Goal: Information Seeking & Learning: Learn about a topic

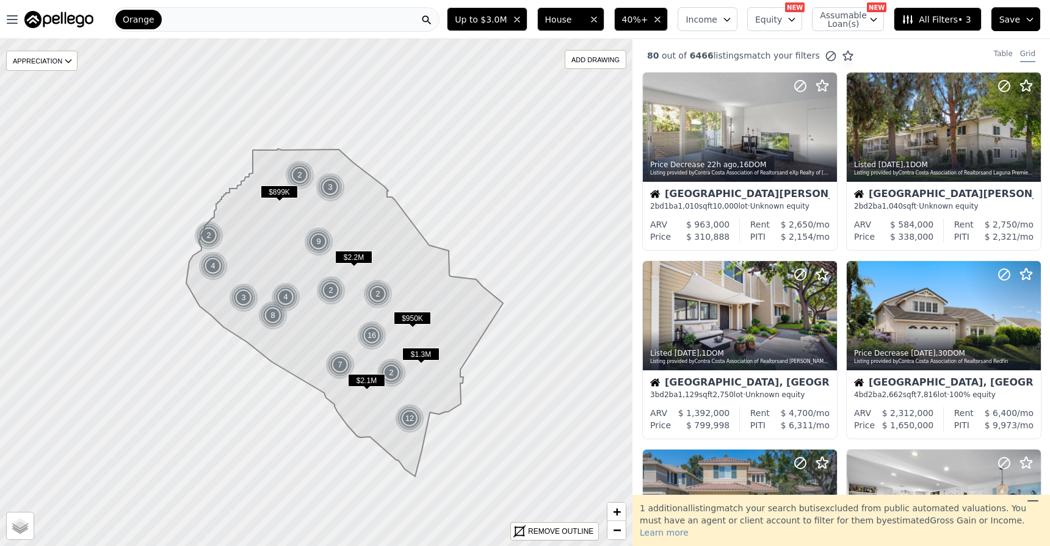
scroll to position [476, 0]
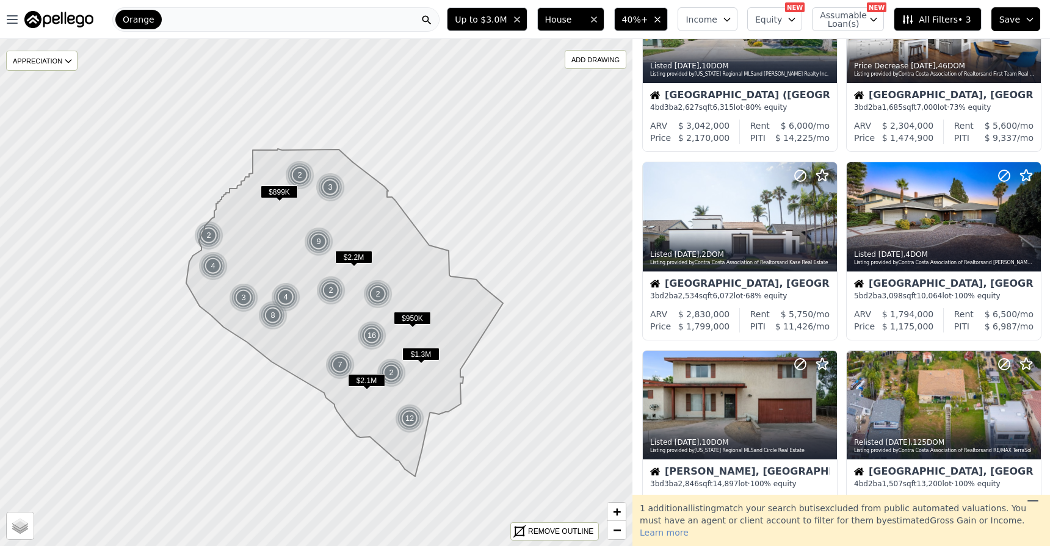
click at [603, 13] on button "House" at bounding box center [570, 19] width 67 height 24
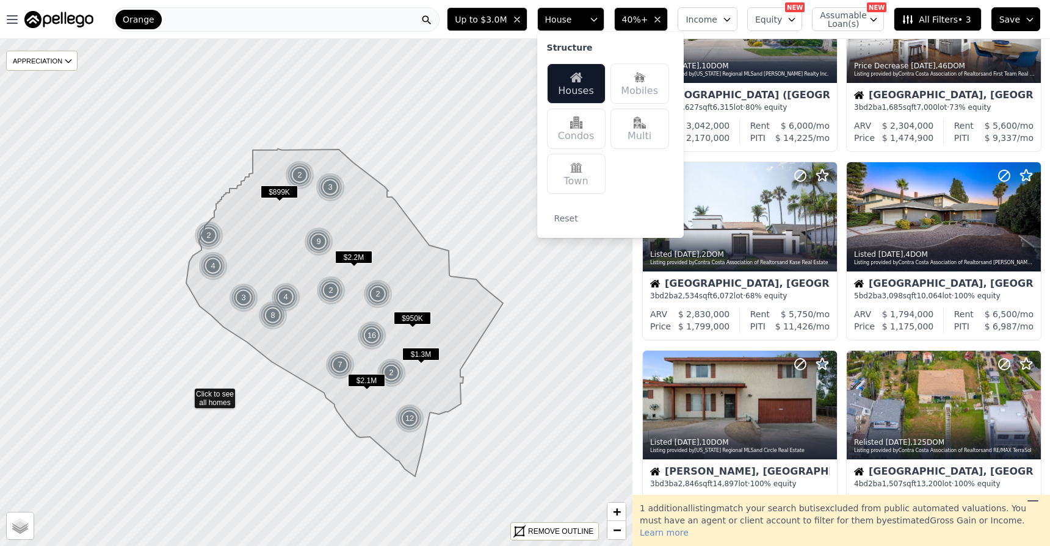
click at [183, 393] on icon at bounding box center [316, 293] width 762 height 612
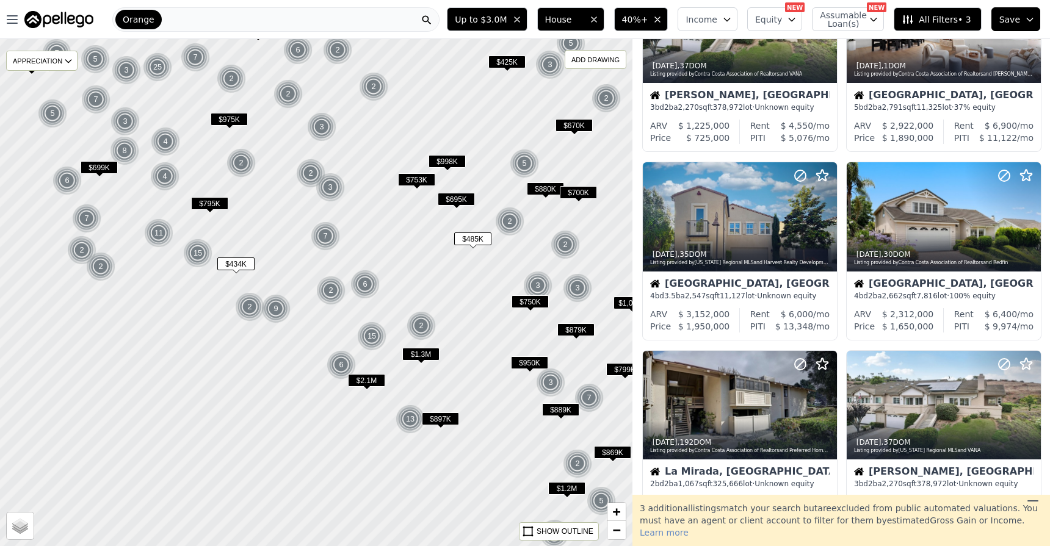
click at [509, 395] on div at bounding box center [316, 292] width 759 height 609
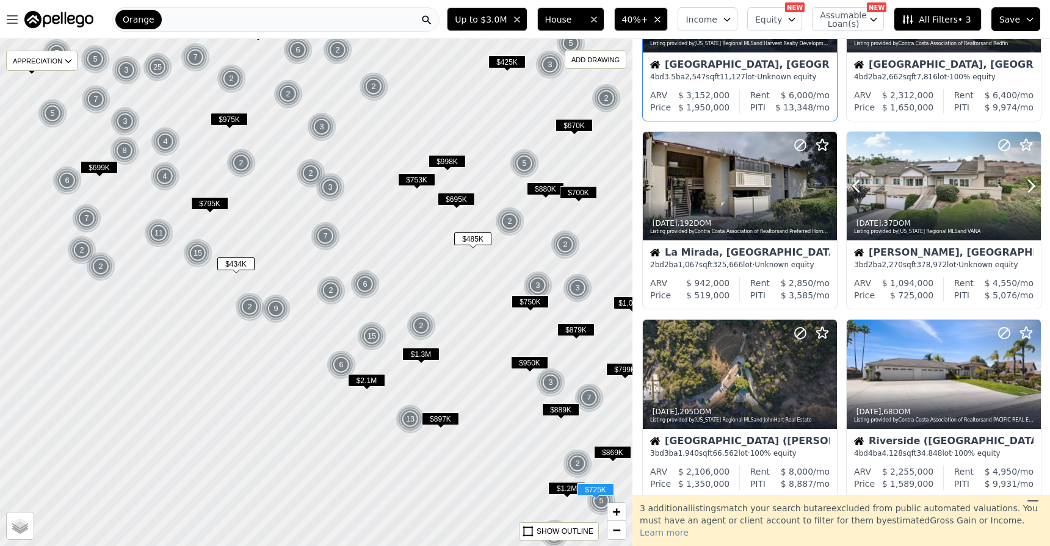
scroll to position [693, 0]
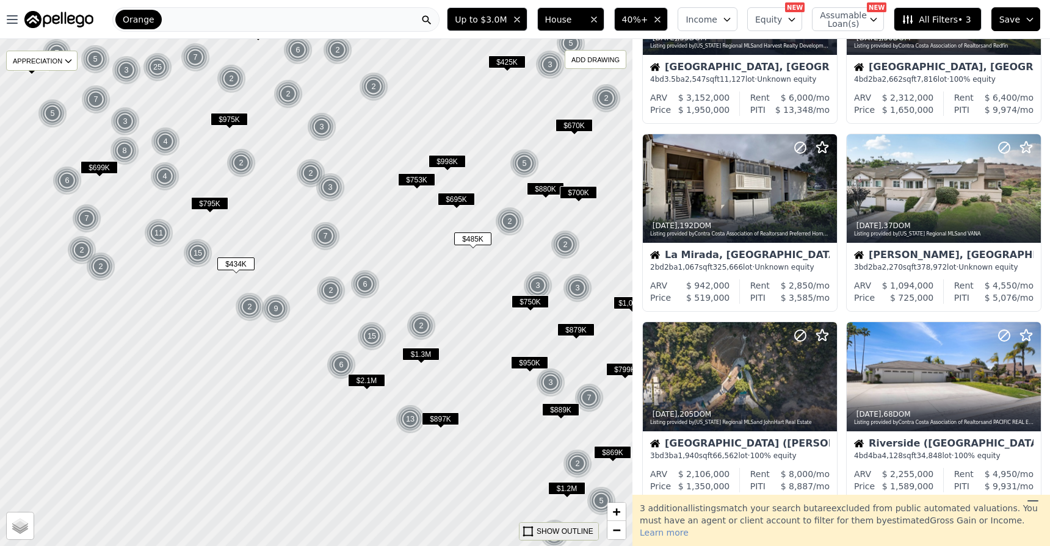
click at [563, 532] on div "SHOW OUTLINE" at bounding box center [565, 531] width 57 height 11
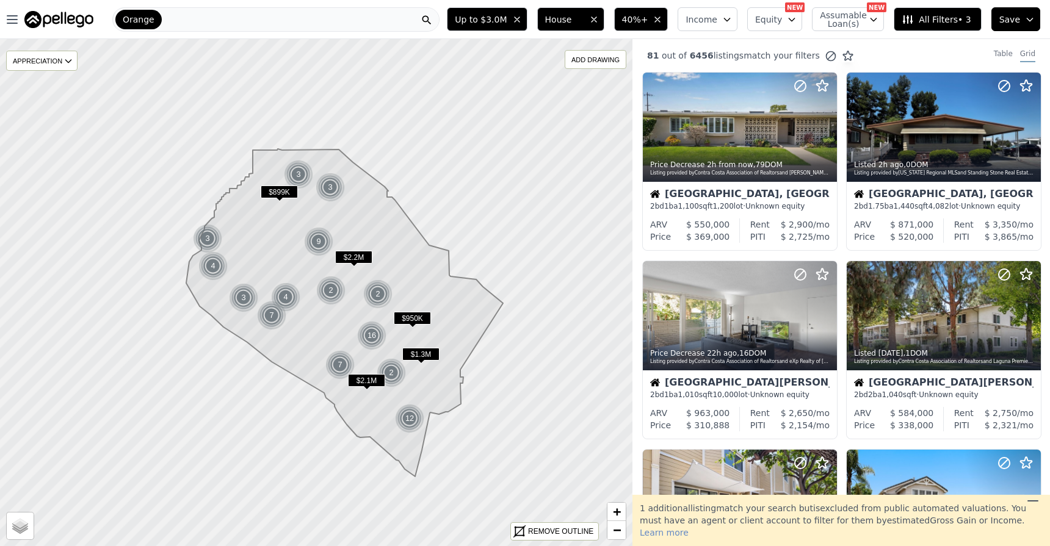
click at [966, 18] on span "All Filters • 3" at bounding box center [936, 19] width 69 height 12
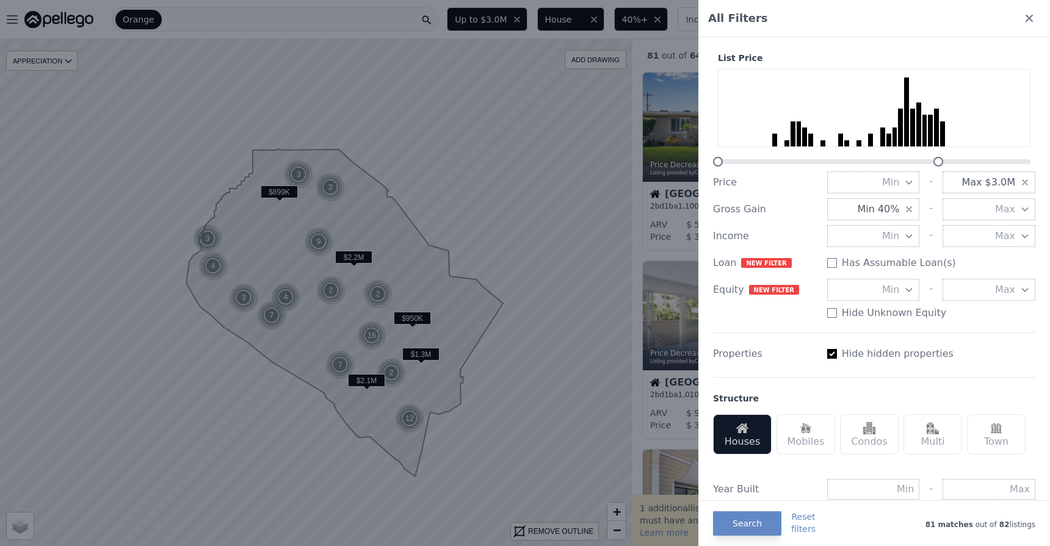
click at [832, 353] on input "Has Assumable Loan(s)" at bounding box center [832, 354] width 10 height 10
checkbox input "false"
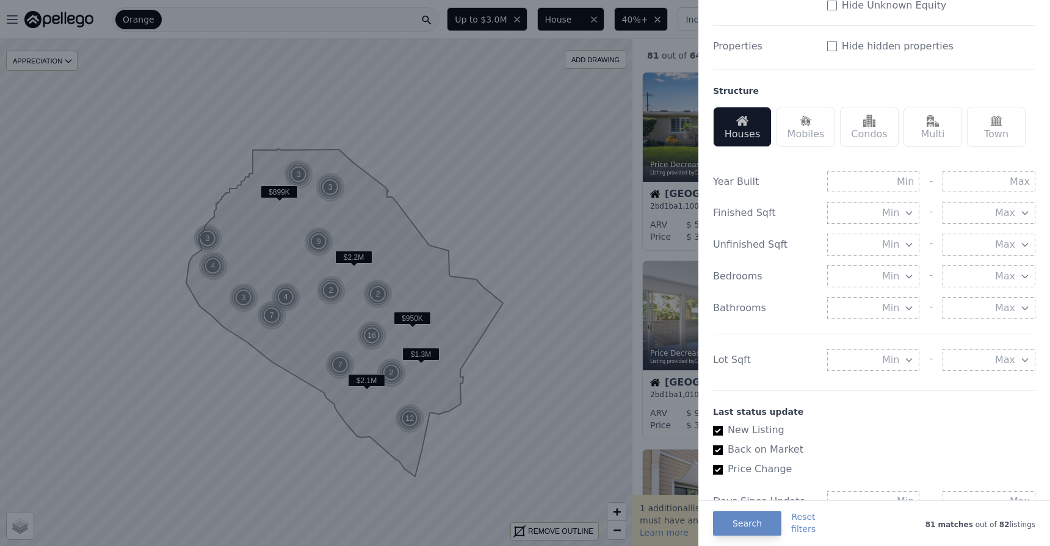
scroll to position [311, 0]
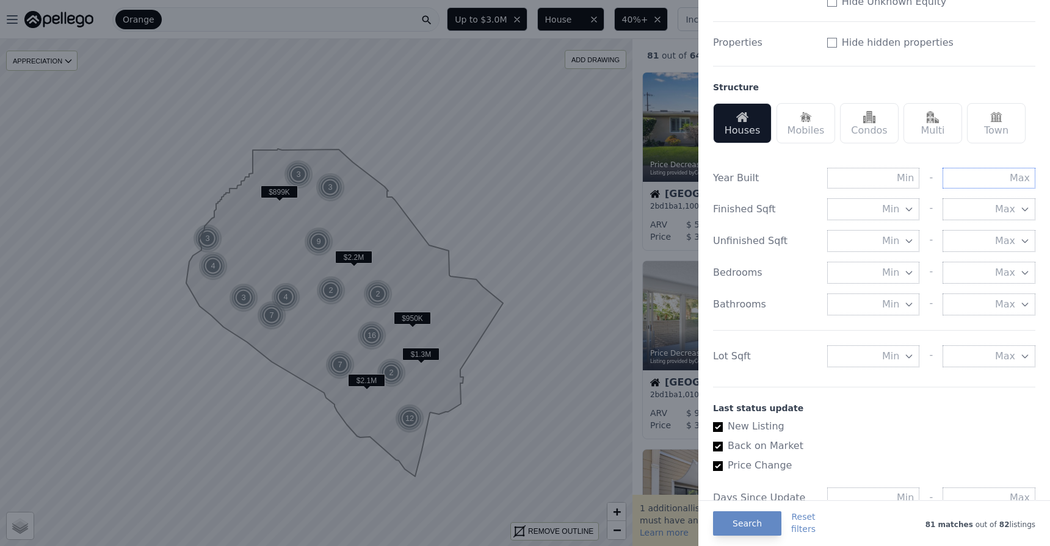
click at [980, 182] on input "text" at bounding box center [989, 178] width 93 height 21
type input "2010"
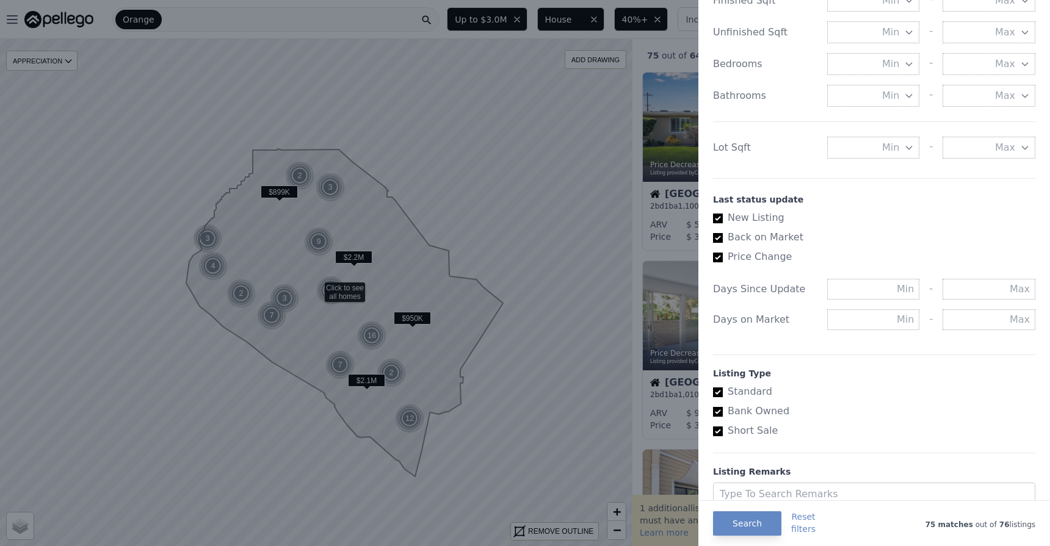
scroll to position [568, 0]
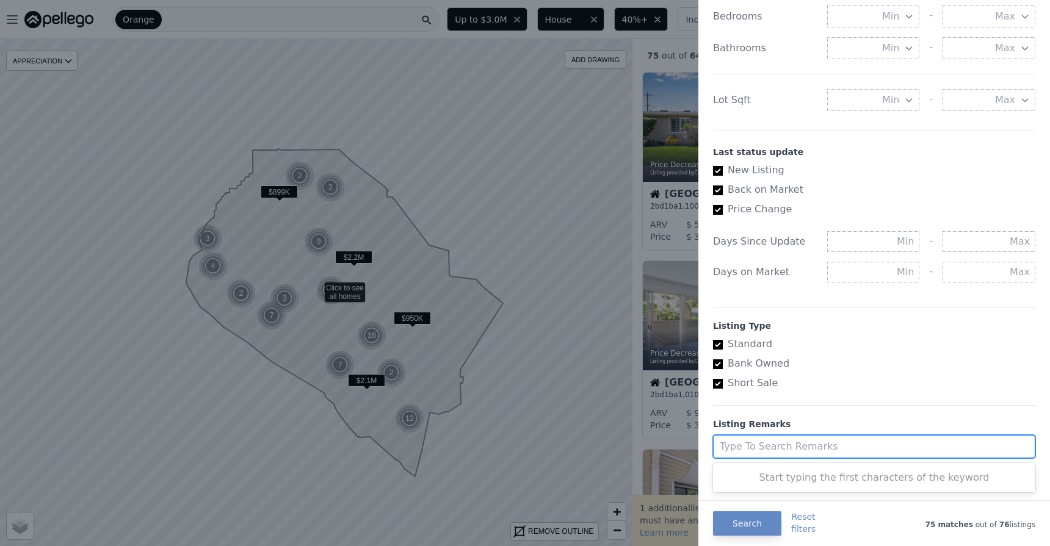
click at [753, 443] on div at bounding box center [863, 446] width 286 height 17
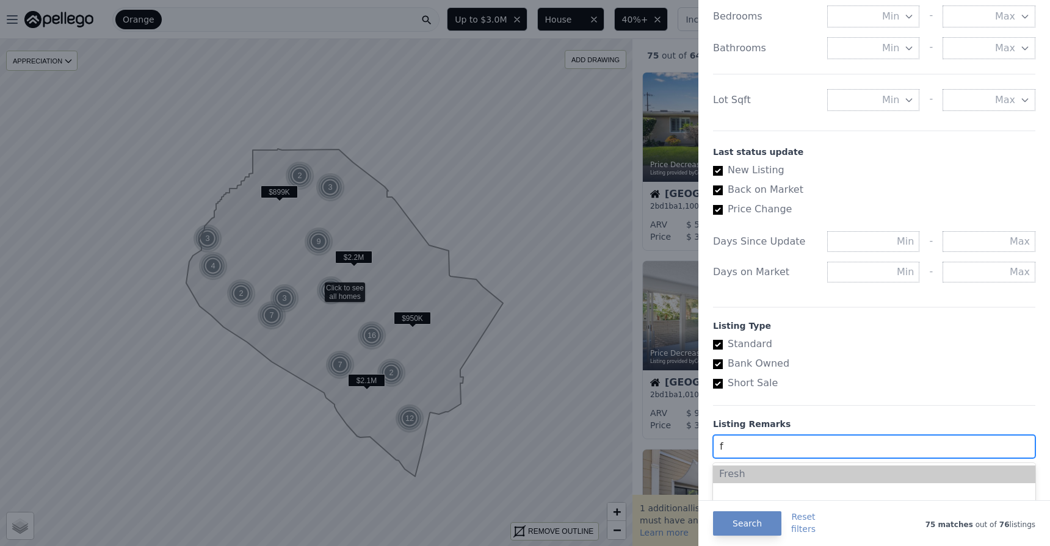
type input "fi"
click at [745, 472] on div "fixerupper" at bounding box center [874, 475] width 322 height 18
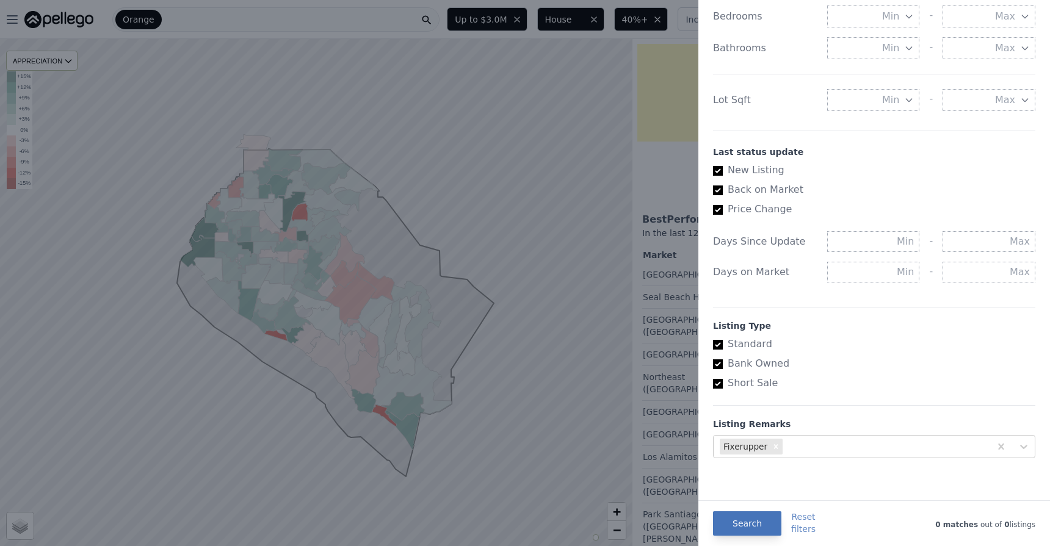
click at [737, 523] on button "Search" at bounding box center [747, 524] width 68 height 24
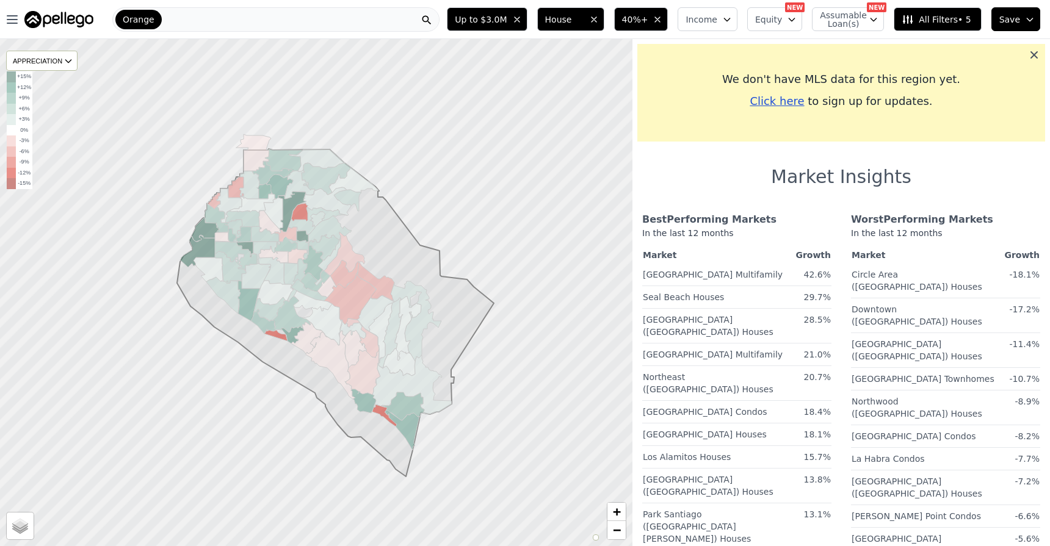
click at [1028, 51] on icon at bounding box center [1034, 55] width 12 height 12
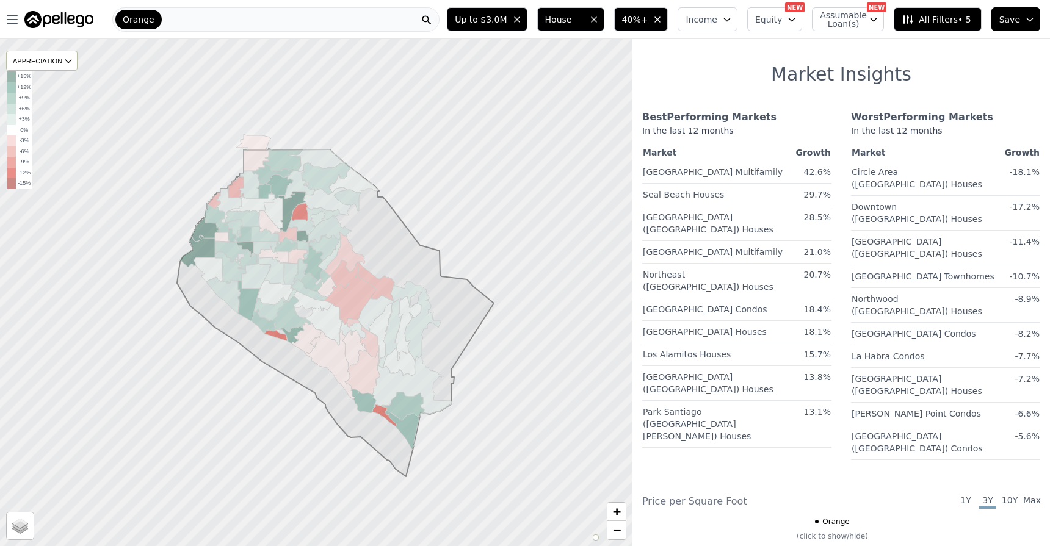
click at [963, 23] on span "All Filters • 5" at bounding box center [936, 19] width 69 height 12
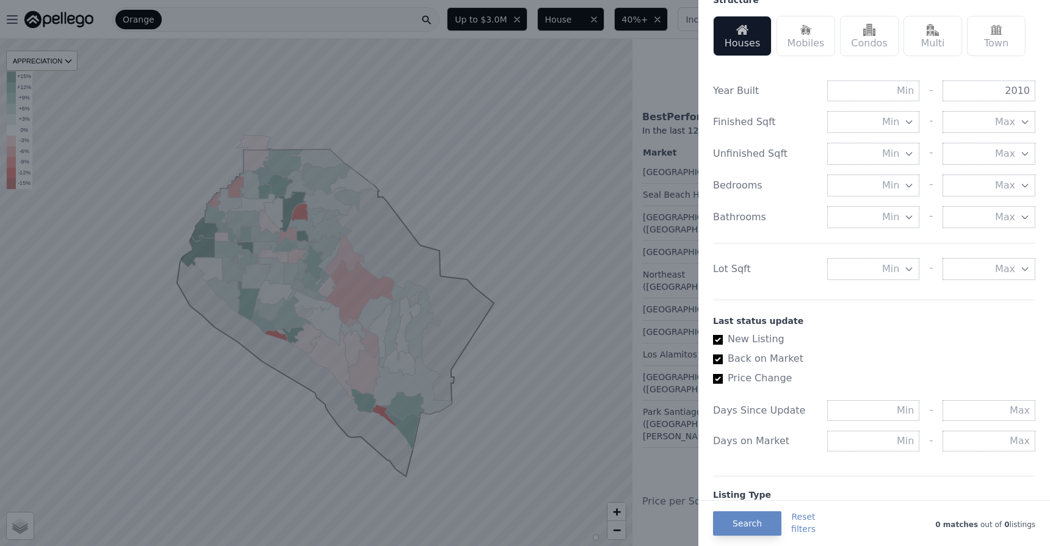
scroll to position [568, 0]
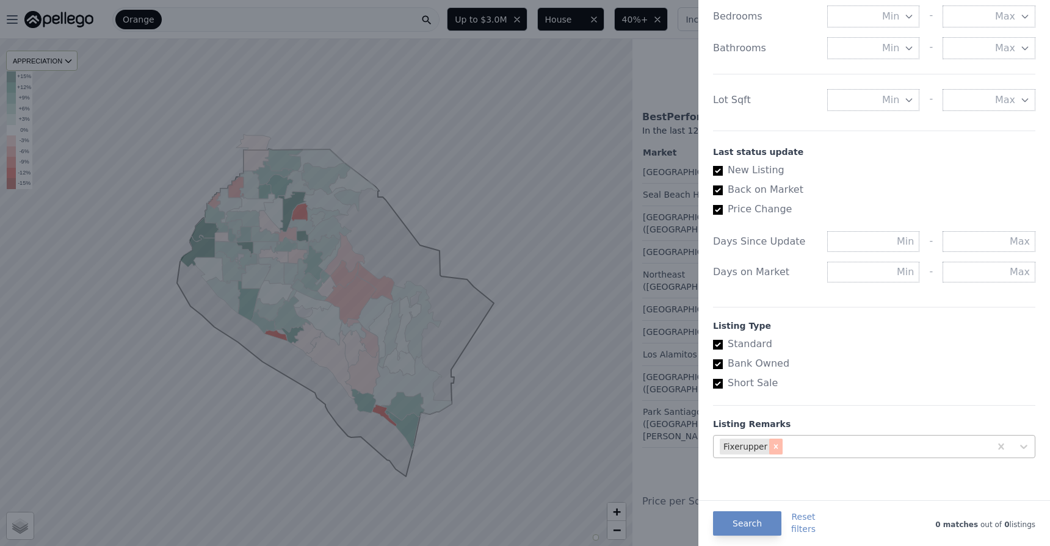
click at [774, 446] on icon "Remove fixerupper" at bounding box center [776, 446] width 4 height 4
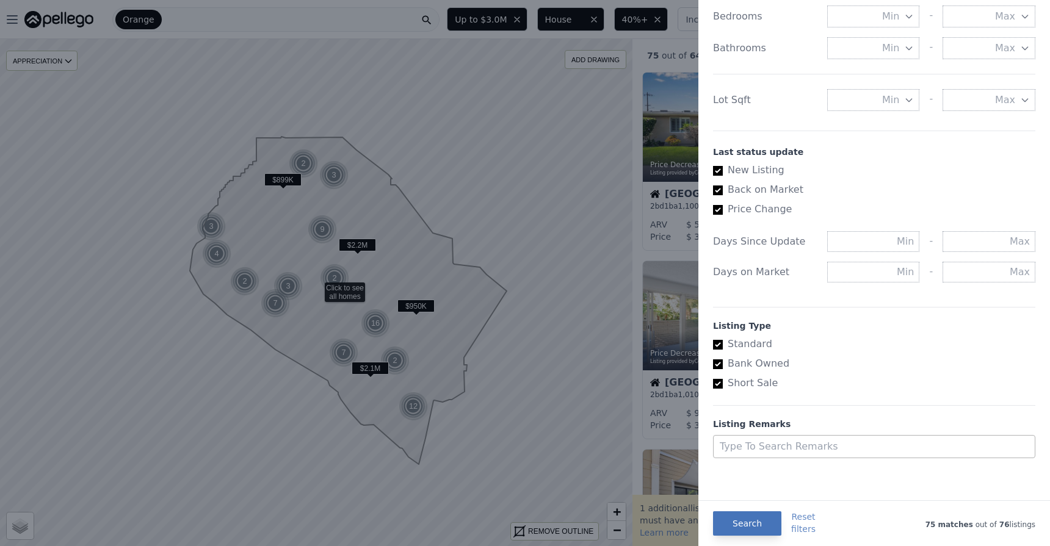
click at [750, 516] on button "Search" at bounding box center [747, 524] width 68 height 24
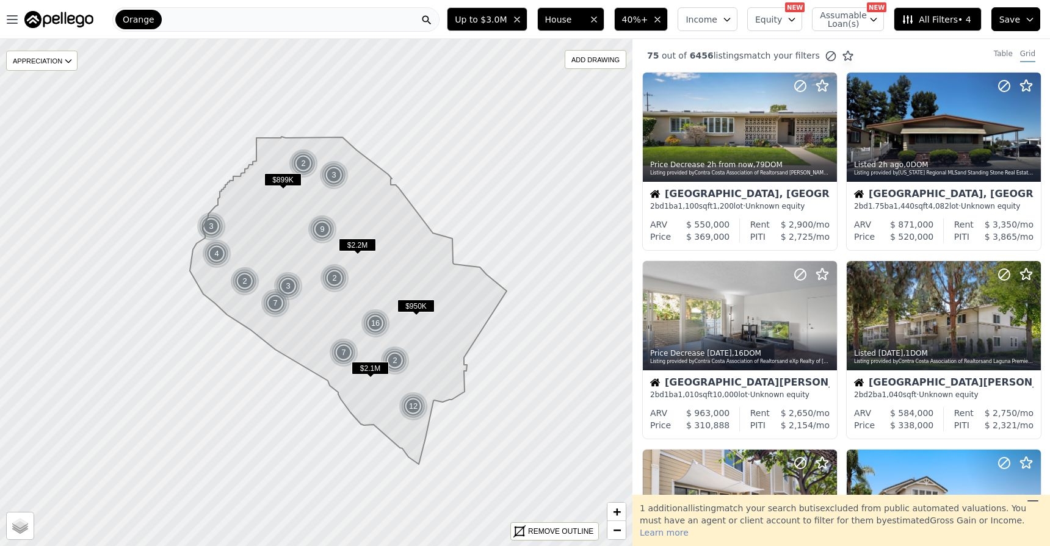
click at [416, 300] on span "$950K" at bounding box center [415, 306] width 37 height 13
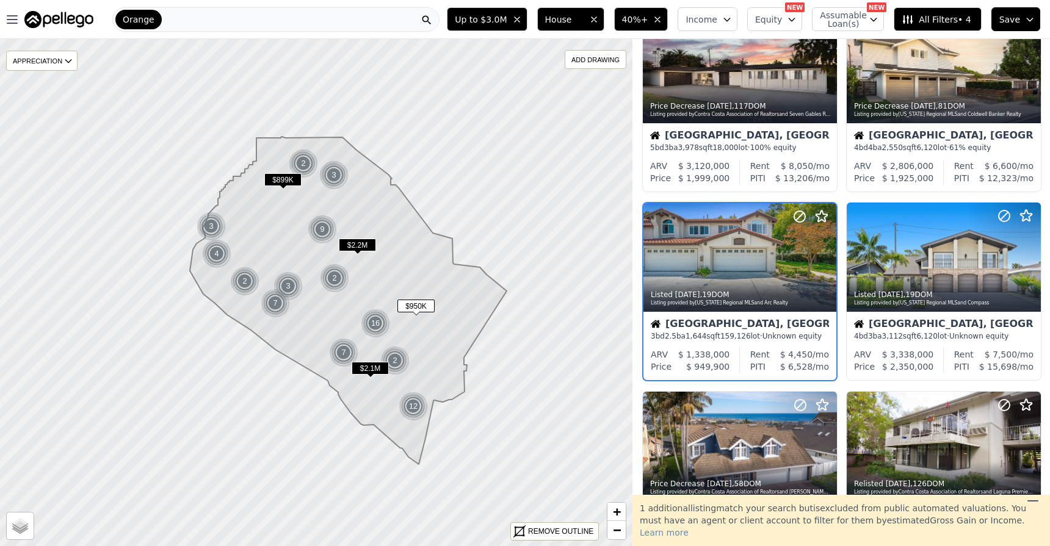
scroll to position [77, 0]
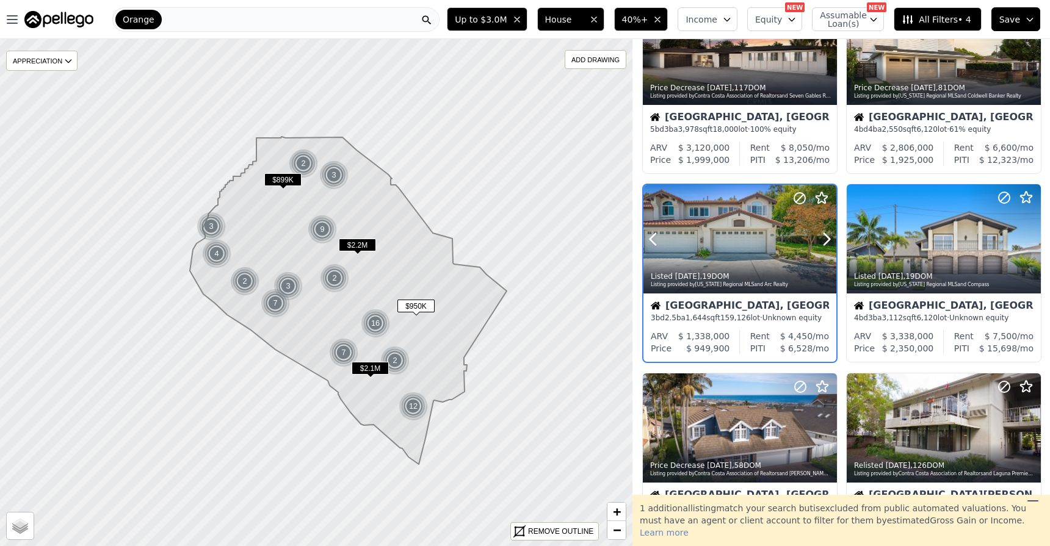
click at [718, 266] on div "Listed 3w ago , 19 DOM Listing provided by California Regional MLS and Arc Real…" at bounding box center [739, 278] width 193 height 29
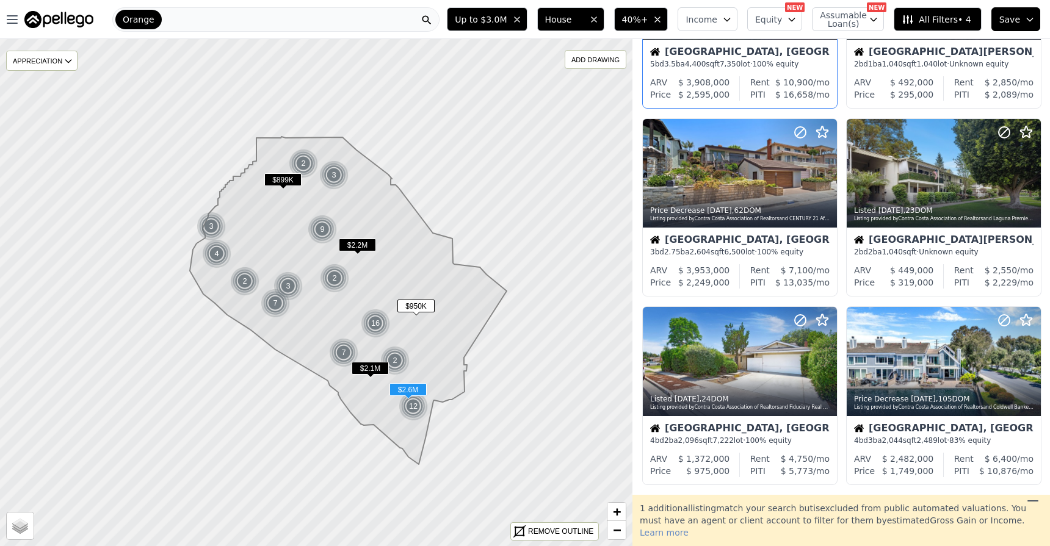
scroll to position [519, 0]
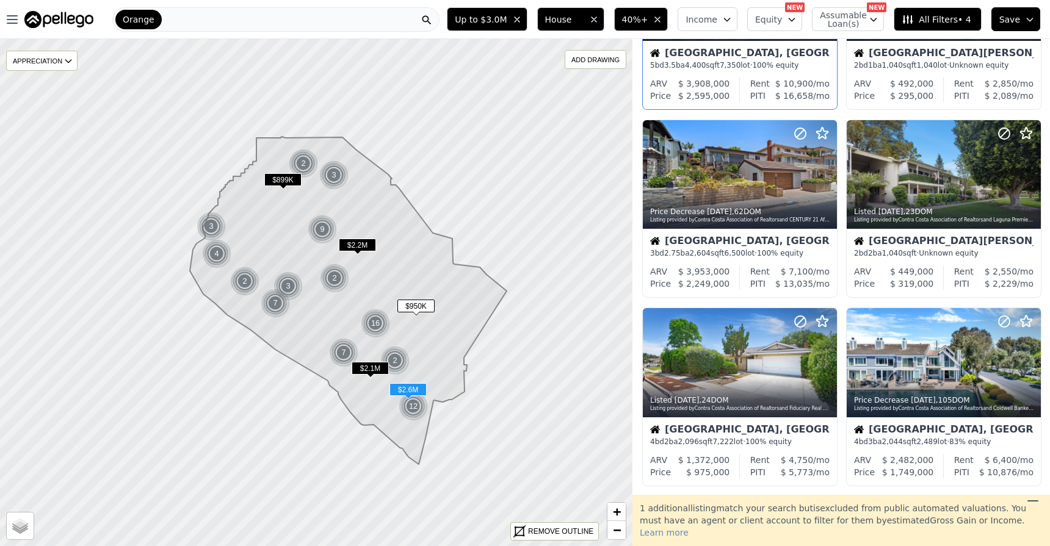
click at [722, 60] on div "5 bd 3.5 ba 4,400 sqft 7,350 lot · 100% equity" at bounding box center [739, 65] width 179 height 10
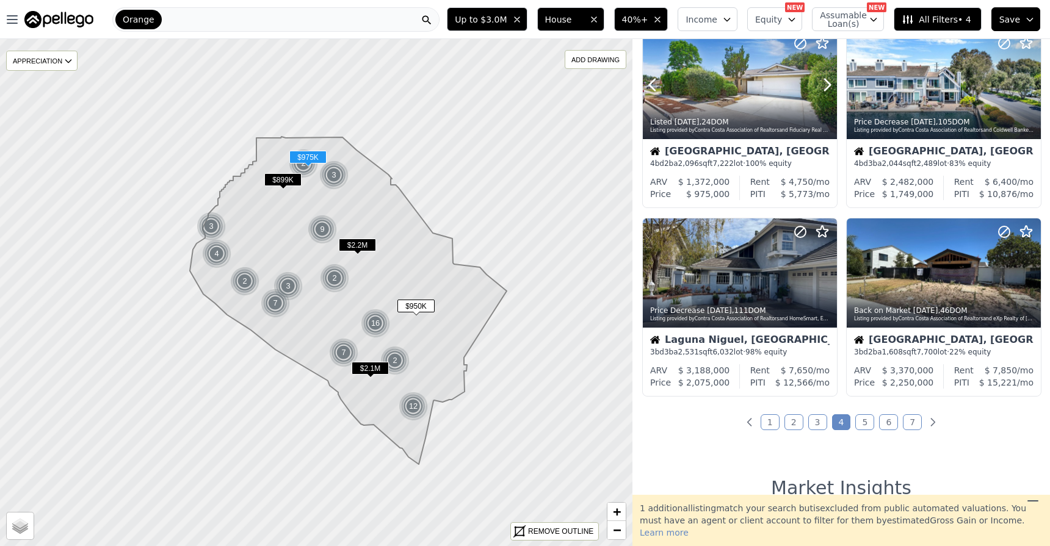
scroll to position [800, 0]
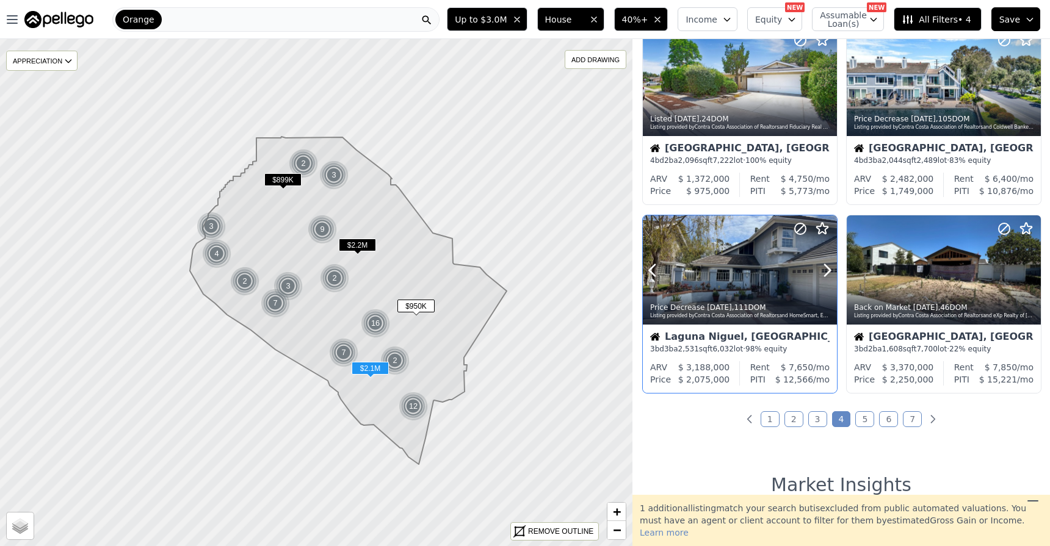
click at [744, 266] on div at bounding box center [740, 269] width 194 height 109
click at [946, 274] on div at bounding box center [944, 269] width 194 height 109
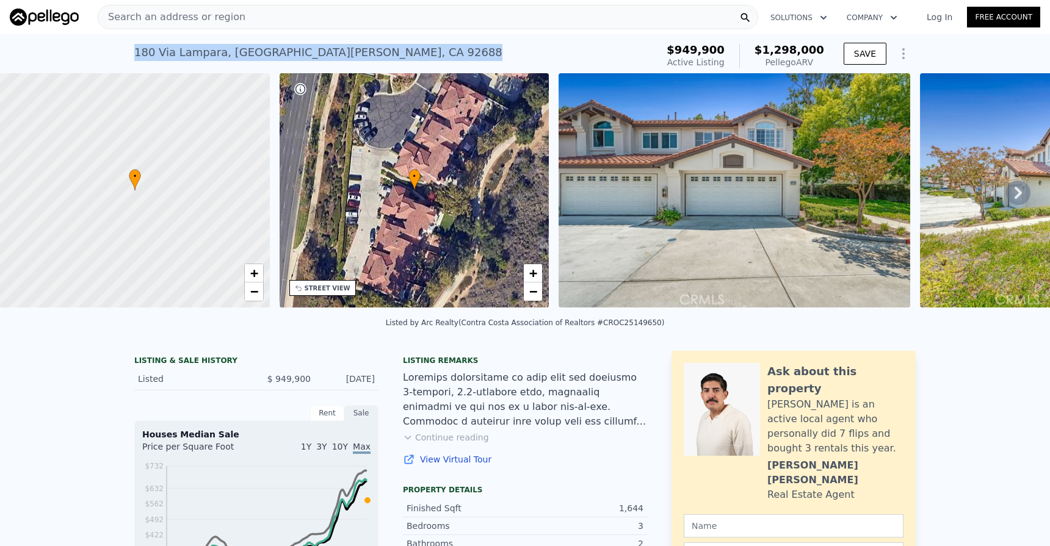
drag, startPoint x: 132, startPoint y: 53, endPoint x: 397, endPoint y: 56, distance: 265.0
click at [397, 56] on div "180 Via Lampara , Rancho Santa Margarita , CA 92688 Active at $949,900 (~ARV $1…" at bounding box center [393, 56] width 518 height 34
copy div "180 Via Lampara , Rancho Santa Margarita , CA 92688"
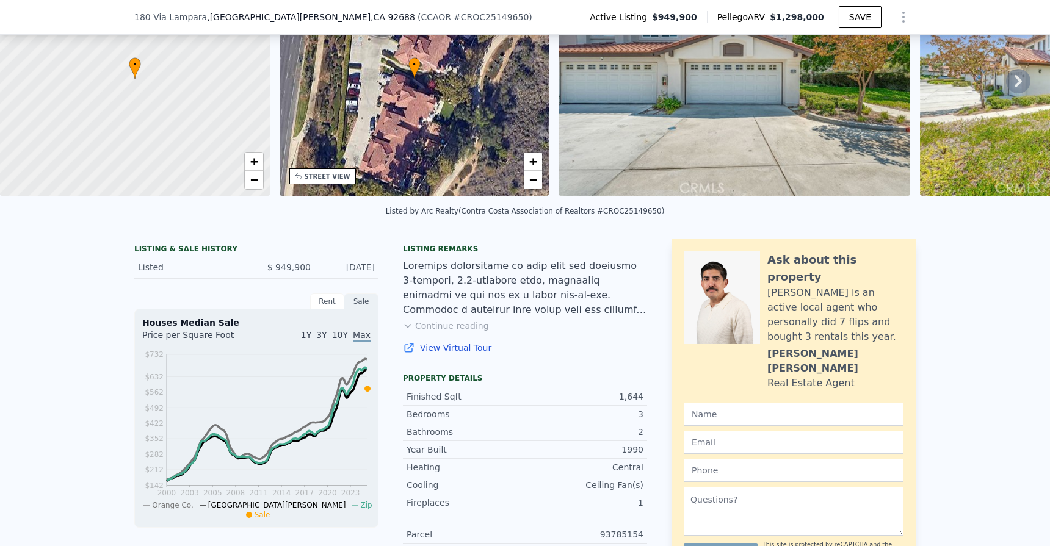
scroll to position [110, 0]
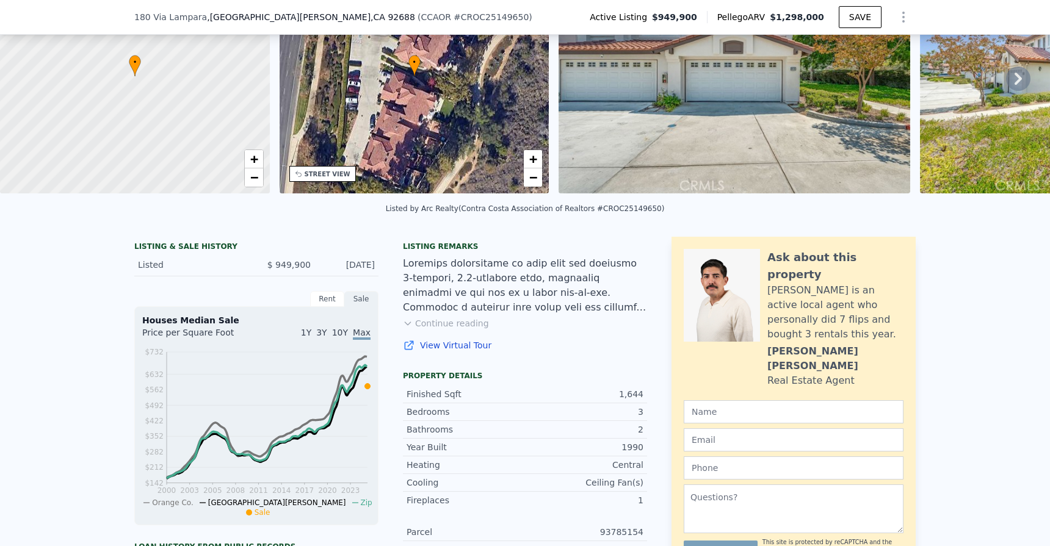
click at [453, 330] on button "Continue reading" at bounding box center [446, 323] width 86 height 12
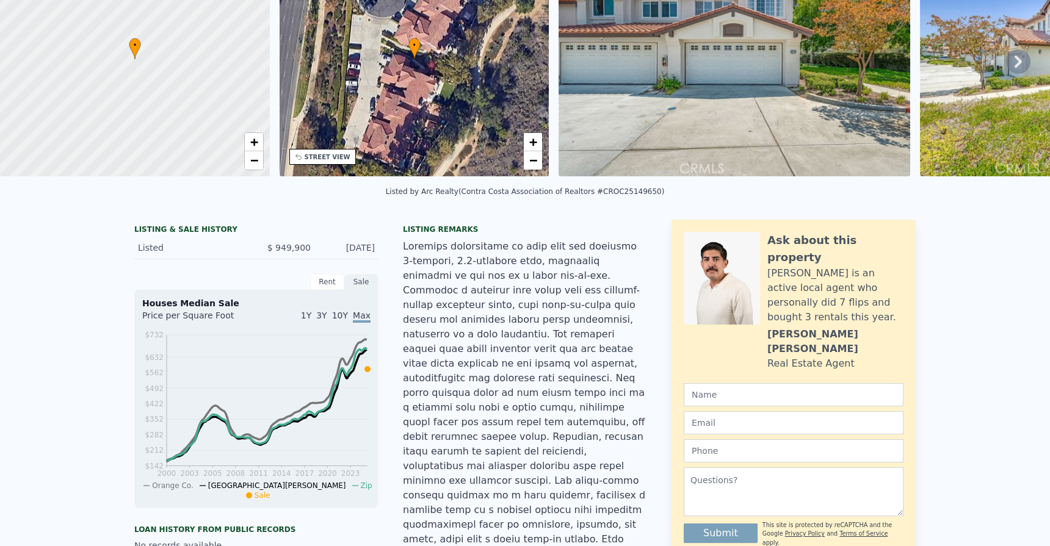
scroll to position [0, 0]
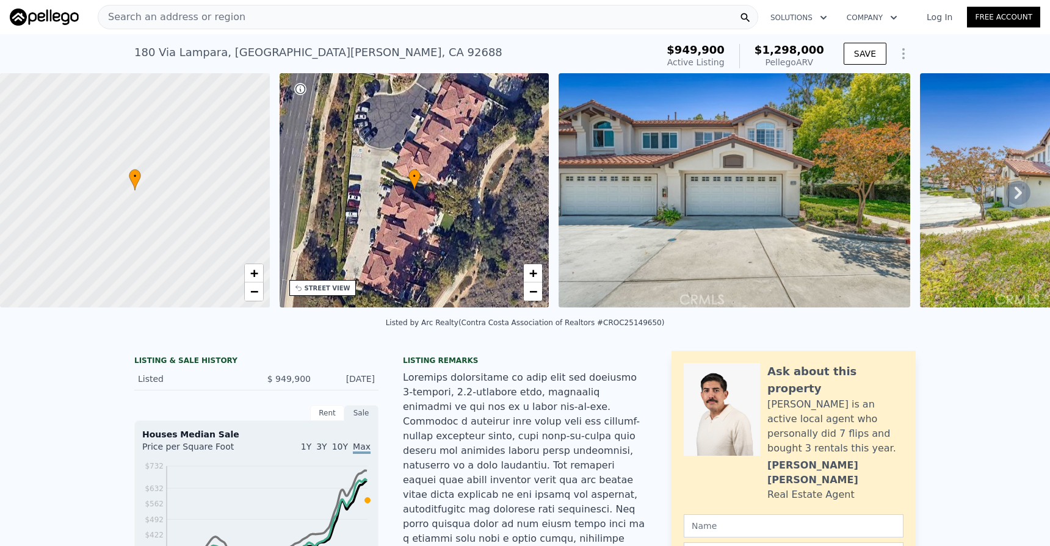
click at [690, 328] on div "Listed by Arc Realty (Contra Costa Association of Realtors #CROC25149650)" at bounding box center [525, 326] width 1050 height 29
drag, startPoint x: 606, startPoint y: 329, endPoint x: 648, endPoint y: 332, distance: 41.6
click at [648, 327] on div "Listed by Arc Realty (Contra Costa Association of Realtors #CROC25149650)" at bounding box center [525, 323] width 279 height 9
drag, startPoint x: 604, startPoint y: 330, endPoint x: 650, endPoint y: 330, distance: 45.2
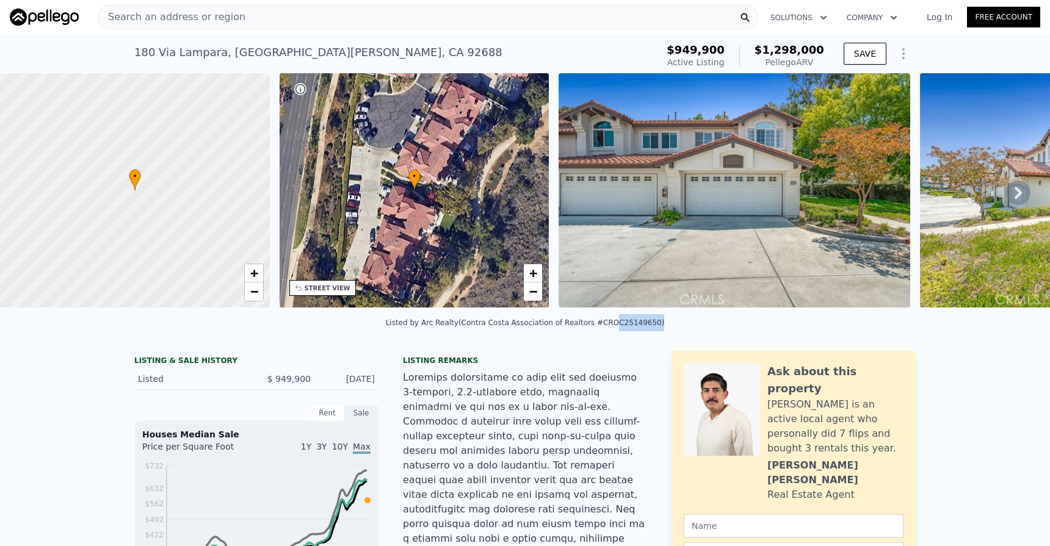
click at [650, 327] on div "Listed by Arc Realty (Contra Costa Association of Realtors #CROC25149650)" at bounding box center [525, 323] width 279 height 9
copy div "OC25149650"
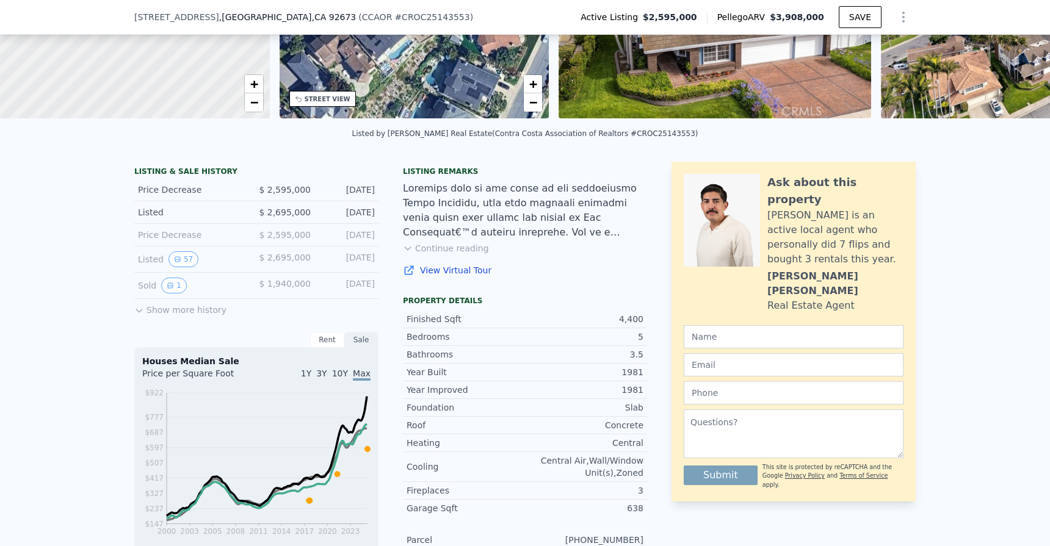
scroll to position [172, 0]
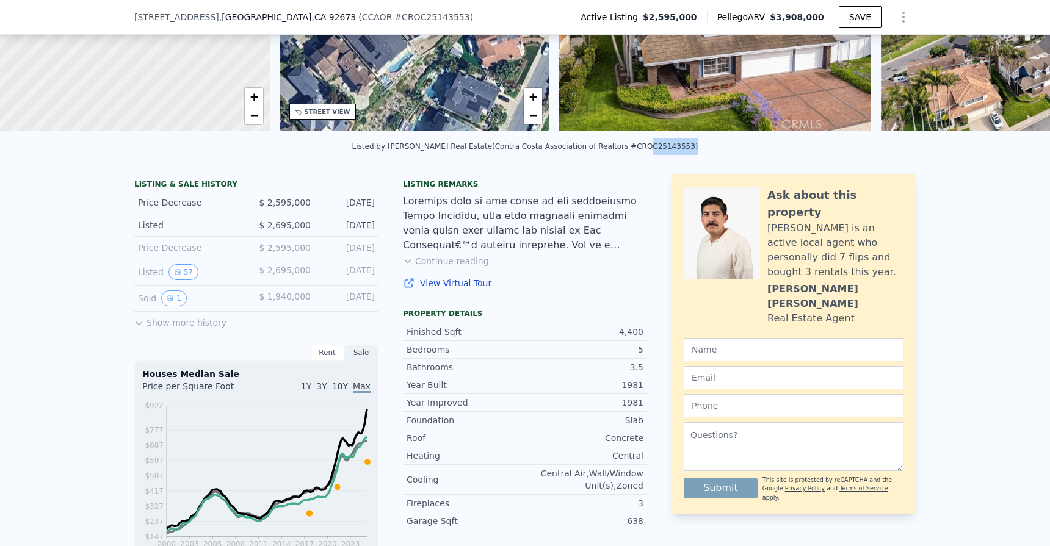
drag, startPoint x: 622, startPoint y: 155, endPoint x: 666, endPoint y: 154, distance: 44.0
click at [666, 151] on div "Listed by Talavera Real Estate (Contra Costa Association of Realtors #CROC25143…" at bounding box center [525, 146] width 346 height 9
copy div "OC25143553"
click at [666, 151] on div "Listed by Talavera Real Estate (Contra Costa Association of Realtors #CROC25143…" at bounding box center [525, 146] width 346 height 9
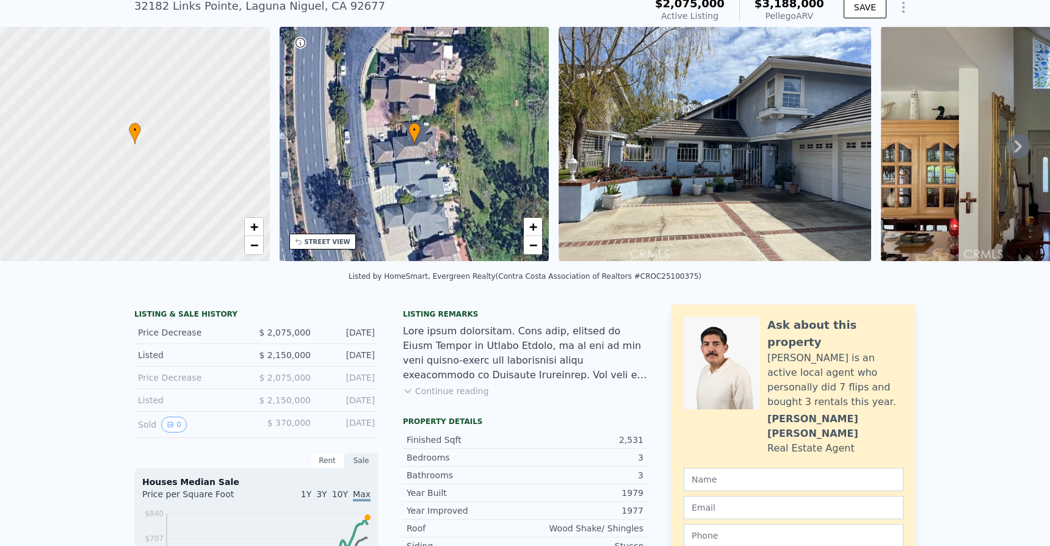
scroll to position [95, 0]
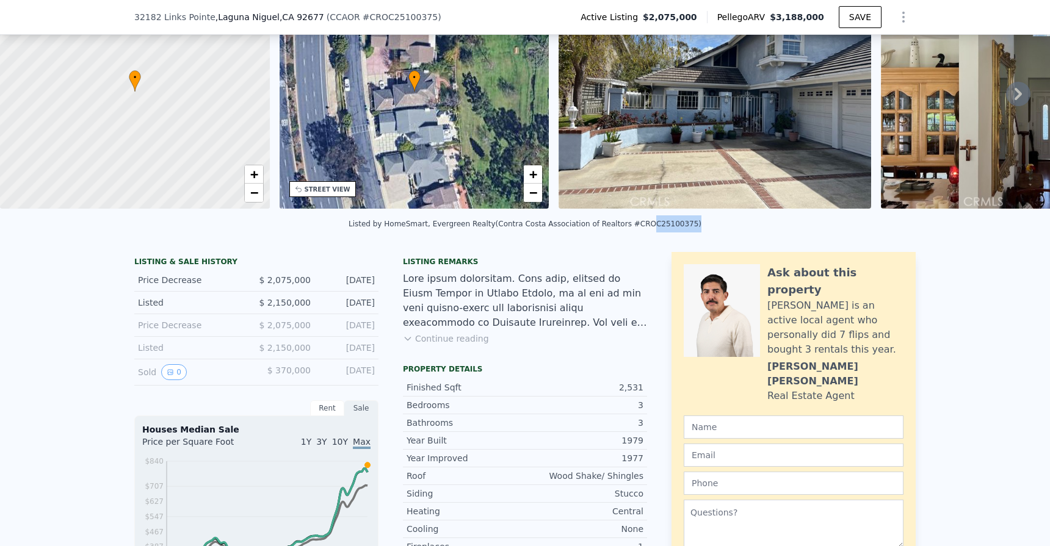
drag, startPoint x: 639, startPoint y: 232, endPoint x: 682, endPoint y: 234, distance: 42.8
click at [682, 228] on div "Listed by HomeSmart, Evergreen Realty (Contra Costa Association of Realtors #CR…" at bounding box center [525, 224] width 353 height 9
copy div "OC25100375"
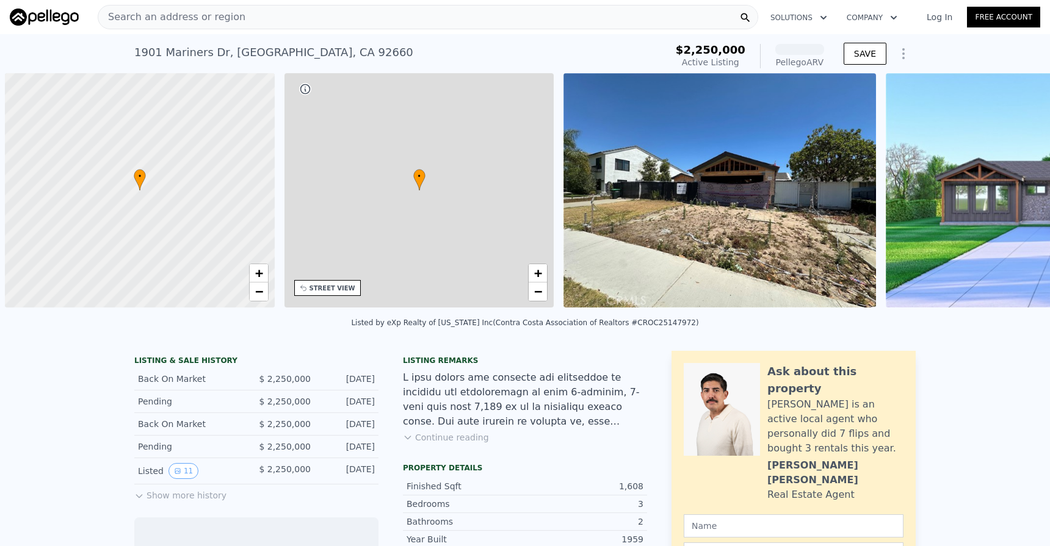
scroll to position [0, 5]
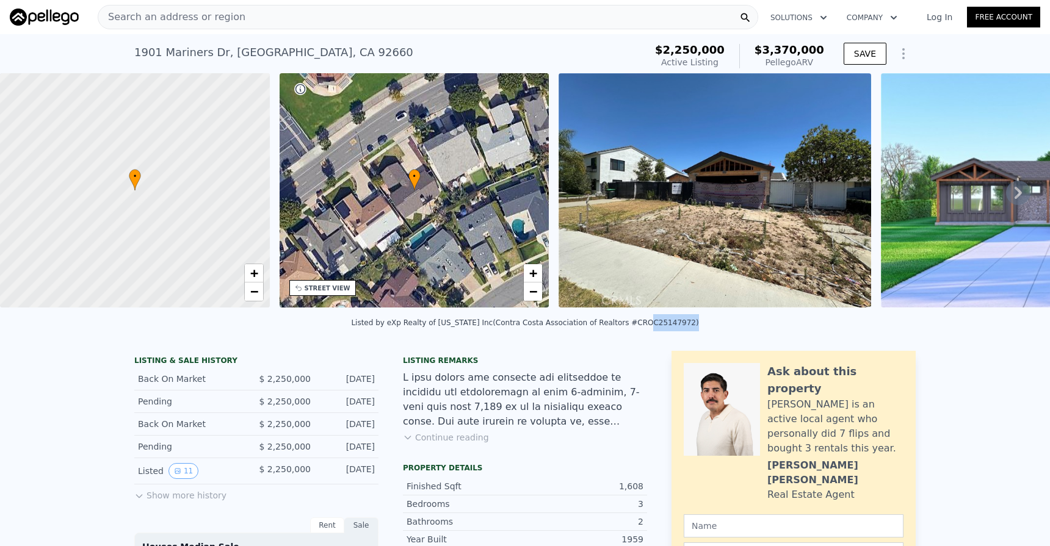
drag, startPoint x: 633, startPoint y: 330, endPoint x: 676, endPoint y: 333, distance: 42.9
click at [676, 327] on div "Listed by eXp Realty of [US_STATE] Inc (Contra Costa Association of Realtors #C…" at bounding box center [524, 323] width 347 height 9
copy div "OC25147972"
